Goal: Transaction & Acquisition: Obtain resource

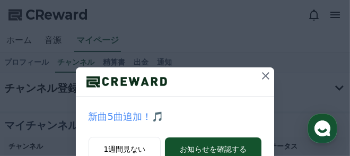
scroll to position [68, 0]
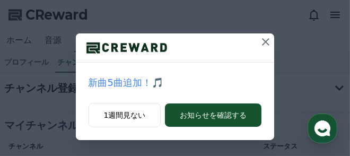
click at [185, 43] on icon at bounding box center [265, 41] width 7 height 7
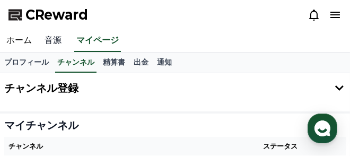
click at [53, 42] on link "音源" at bounding box center [53, 41] width 30 height 22
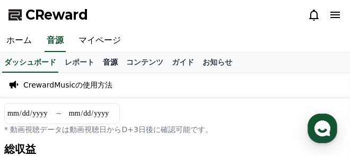
click at [99, 62] on link "音源" at bounding box center [110, 62] width 23 height 20
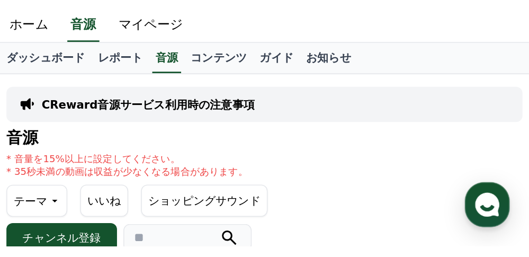
scroll to position [85, 0]
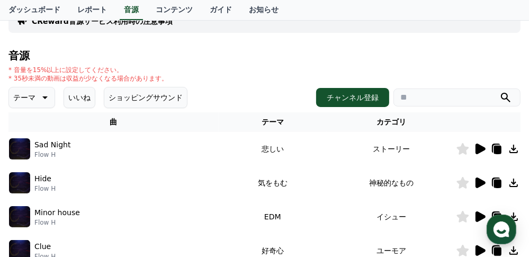
click at [41, 94] on icon at bounding box center [44, 97] width 13 height 13
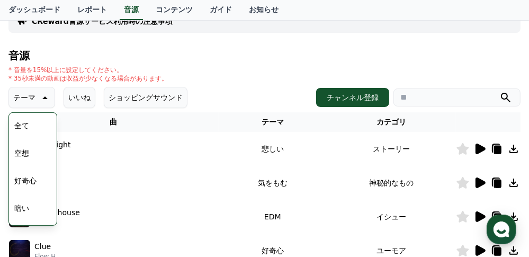
click at [26, 148] on button "空想" at bounding box center [21, 152] width 23 height 23
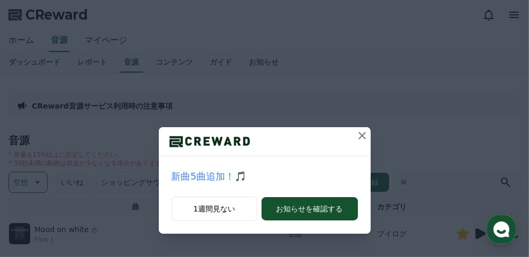
click at [363, 133] on icon at bounding box center [362, 135] width 7 height 7
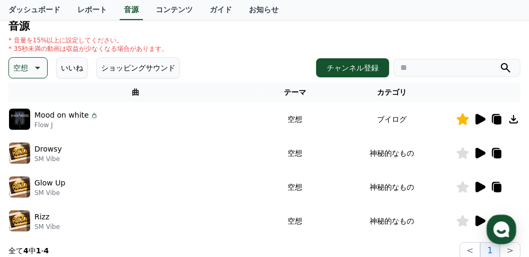
scroll to position [127, 0]
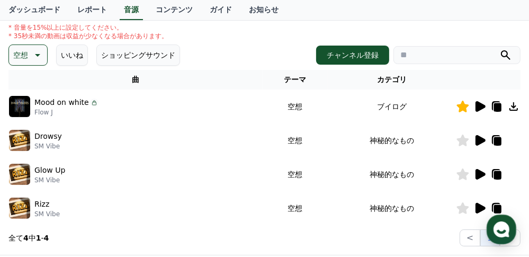
click at [478, 174] on icon at bounding box center [481, 174] width 10 height 11
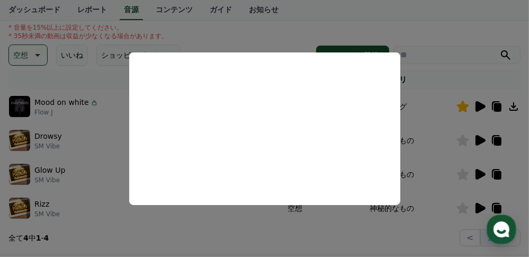
click at [92, 216] on button "close modal" at bounding box center [264, 128] width 529 height 257
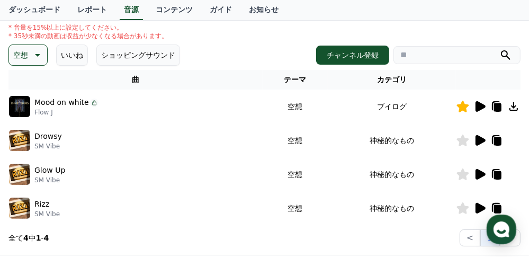
click at [28, 59] on button "空想" at bounding box center [27, 54] width 39 height 21
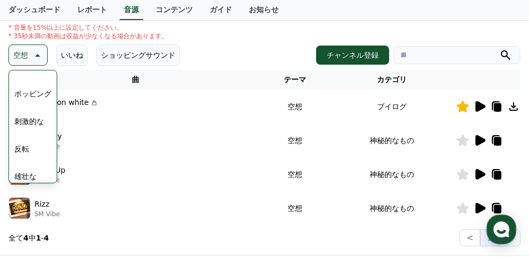
click at [31, 123] on button "刺激的な" at bounding box center [29, 121] width 38 height 23
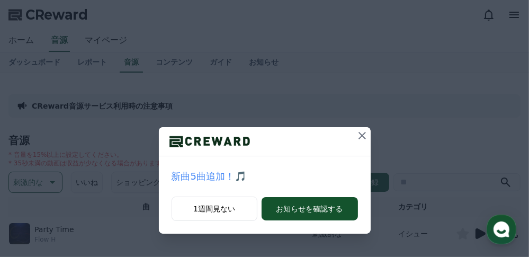
drag, startPoint x: 359, startPoint y: 138, endPoint x: 352, endPoint y: 139, distance: 7.0
click at [360, 138] on icon at bounding box center [362, 135] width 7 height 7
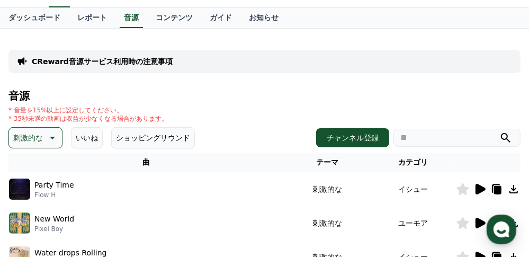
scroll to position [127, 0]
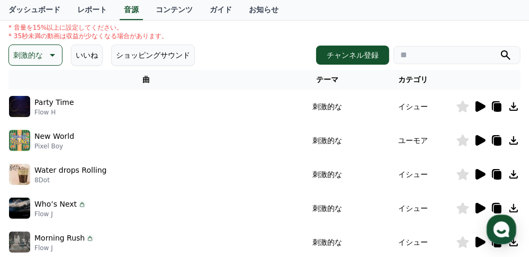
click at [476, 139] on icon at bounding box center [481, 140] width 10 height 11
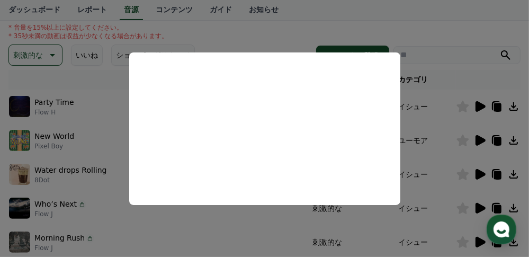
click at [139, 227] on button "close modal" at bounding box center [264, 128] width 529 height 257
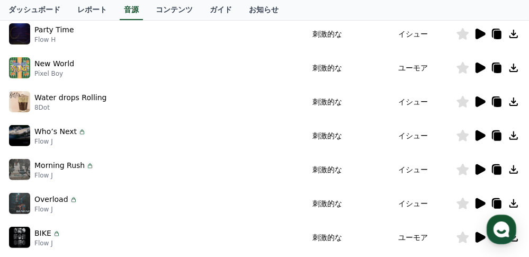
scroll to position [254, 0]
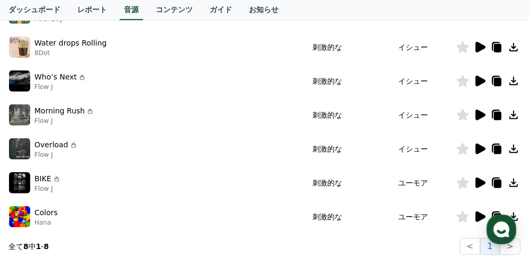
click at [480, 119] on icon at bounding box center [480, 115] width 13 height 13
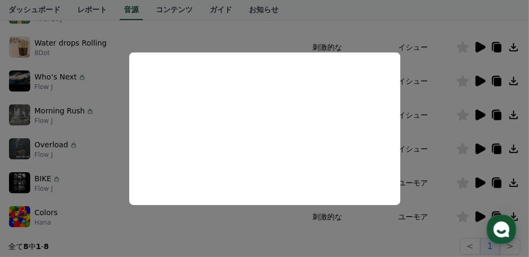
click at [97, 211] on button "close modal" at bounding box center [264, 128] width 529 height 257
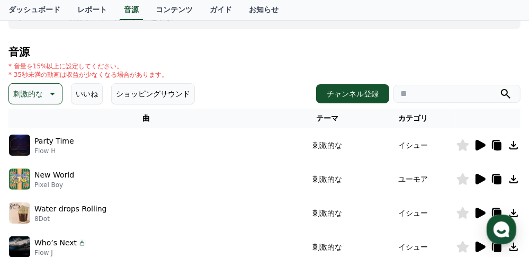
scroll to position [42, 0]
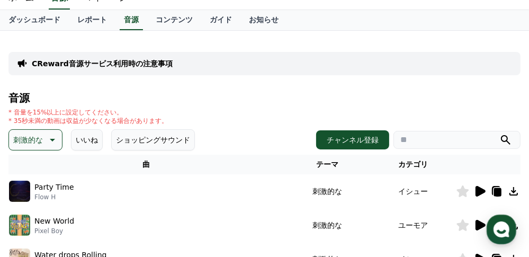
click at [43, 133] on button "刺激的な" at bounding box center [35, 139] width 54 height 21
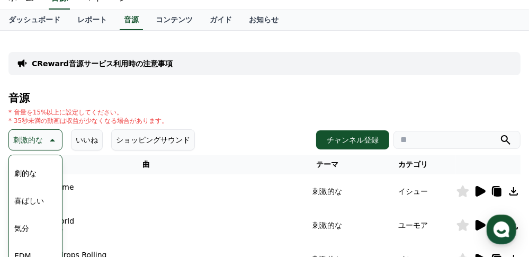
scroll to position [254, 0]
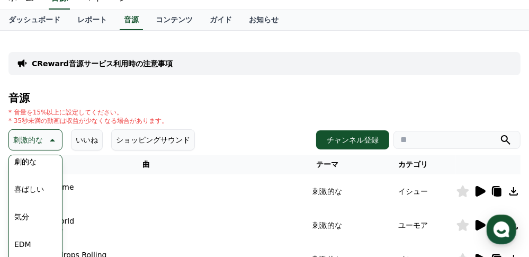
click at [29, 213] on button "気分" at bounding box center [21, 216] width 23 height 23
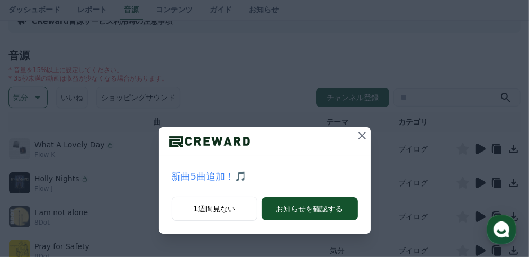
click at [361, 137] on icon at bounding box center [362, 135] width 13 height 13
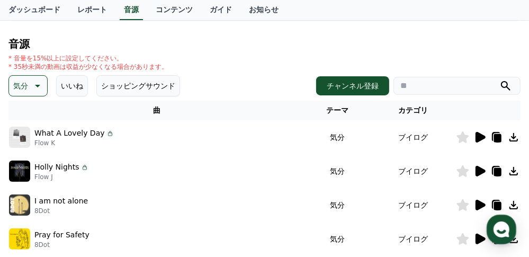
scroll to position [127, 0]
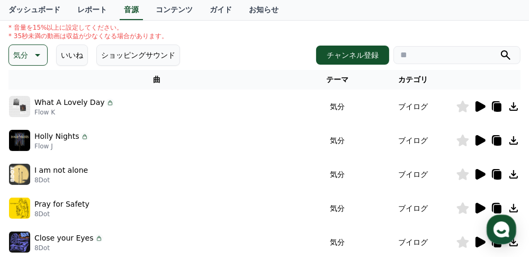
click at [478, 139] on icon at bounding box center [481, 140] width 10 height 11
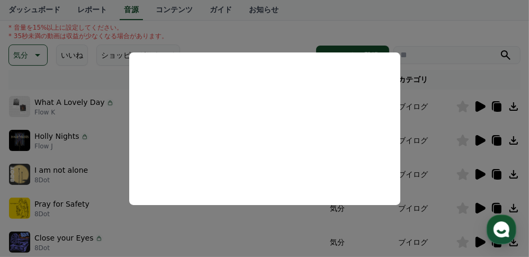
click at [144, 224] on button "close modal" at bounding box center [264, 128] width 529 height 257
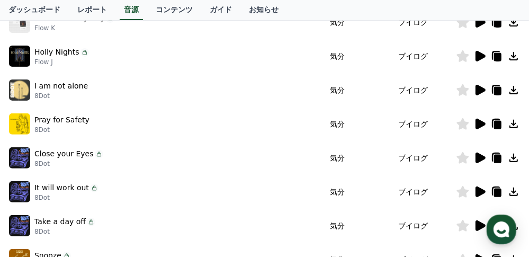
scroll to position [212, 0]
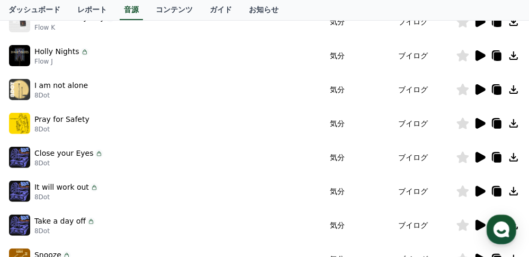
click at [481, 155] on icon at bounding box center [481, 157] width 10 height 11
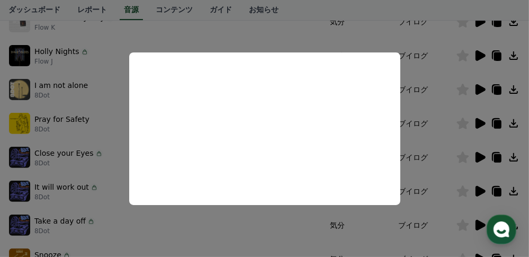
click at [119, 221] on button "close modal" at bounding box center [264, 128] width 529 height 257
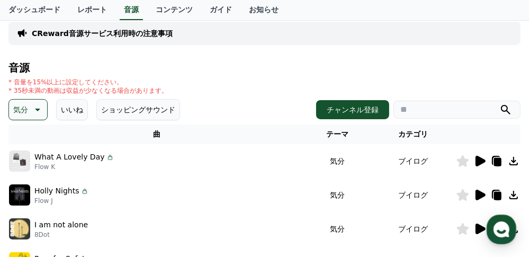
scroll to position [42, 0]
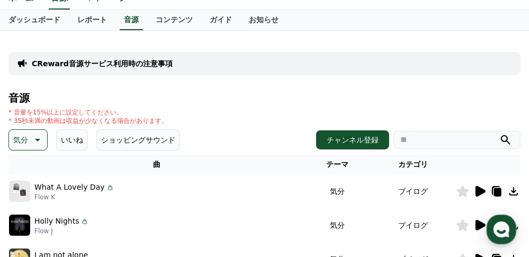
click at [116, 145] on button "ショッピングサウンド" at bounding box center [138, 139] width 84 height 21
click at [129, 141] on button "ショッピングサウンド" at bounding box center [138, 139] width 84 height 21
click at [129, 144] on button "ショッピングサウンド" at bounding box center [138, 139] width 84 height 21
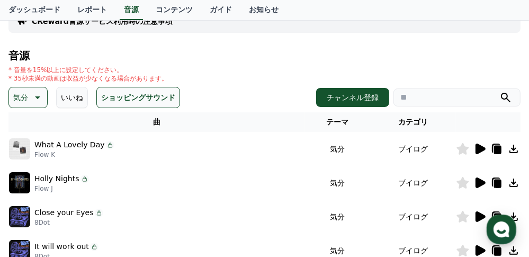
click at [483, 149] on icon at bounding box center [481, 149] width 10 height 11
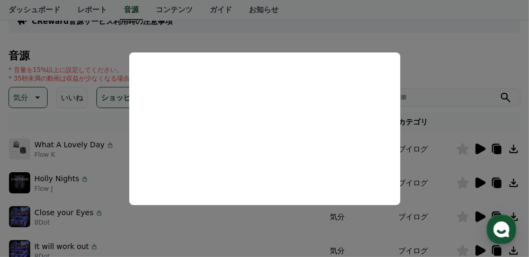
click at [157, 231] on button "close modal" at bounding box center [264, 128] width 529 height 257
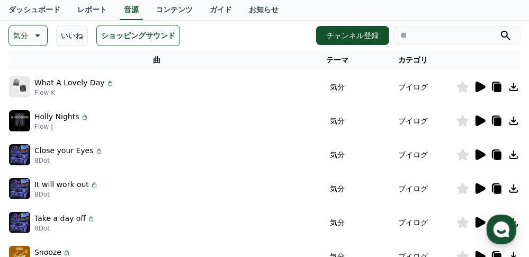
scroll to position [42, 0]
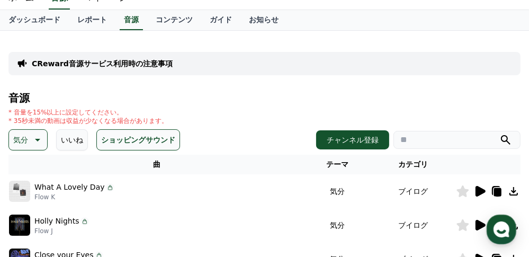
click at [23, 139] on p "気分" at bounding box center [20, 139] width 15 height 15
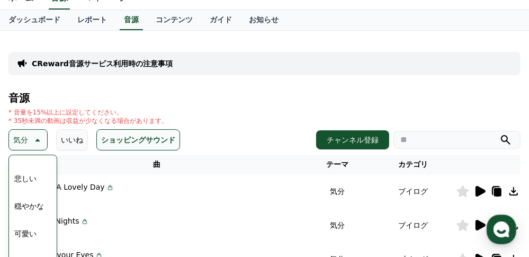
scroll to position [424, 0]
click at [34, 211] on button "感動的な" at bounding box center [29, 212] width 38 height 23
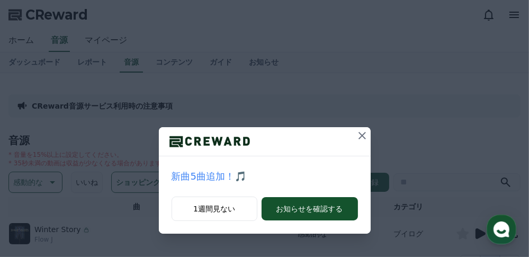
click at [363, 136] on icon at bounding box center [362, 135] width 7 height 7
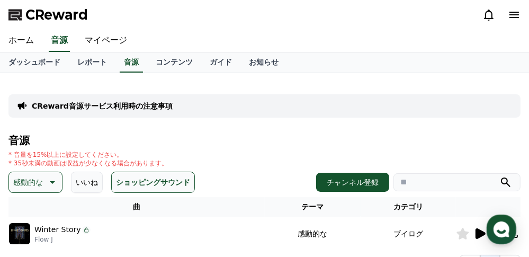
click at [115, 187] on button "ショッピングサウンド" at bounding box center [153, 182] width 84 height 21
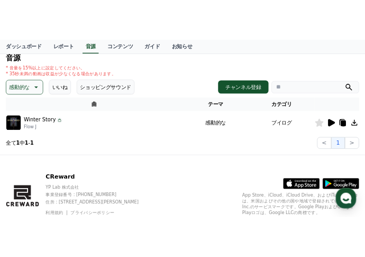
scroll to position [127, 0]
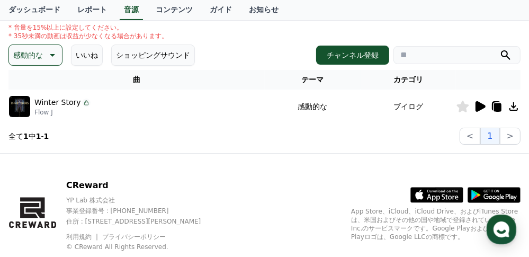
click at [477, 105] on icon at bounding box center [481, 106] width 10 height 11
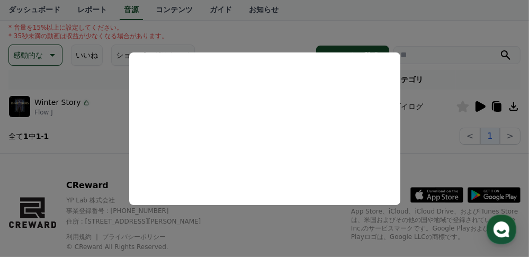
click at [464, 109] on button "close modal" at bounding box center [264, 128] width 529 height 257
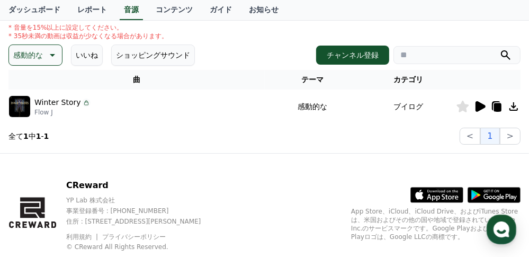
click at [462, 106] on icon at bounding box center [463, 107] width 12 height 12
click at [512, 106] on icon at bounding box center [513, 106] width 13 height 13
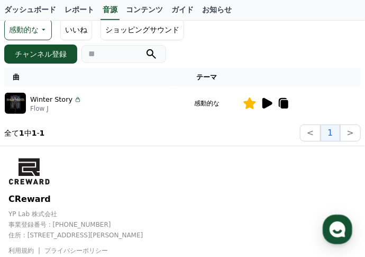
click at [231, 158] on div "CReward YP Lab 株式会社 事業登録番号 : 655-81-03655 住所 : 京畿道金浦市陽村邑陽谷路495, 3階305-BI16号 利用規…" at bounding box center [182, 207] width 349 height 114
